Goal: Information Seeking & Learning: Get advice/opinions

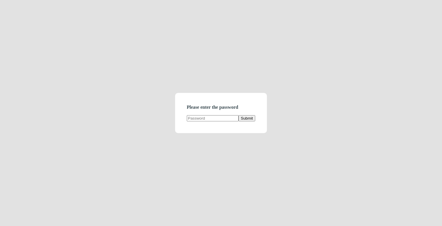
click at [211, 121] on input "text" at bounding box center [213, 118] width 52 height 6
type input "demodirectory"
click button "Submit" at bounding box center [247, 118] width 17 height 6
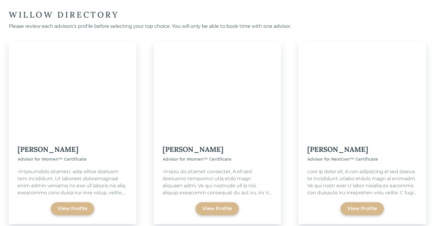
scroll to position [28, 0]
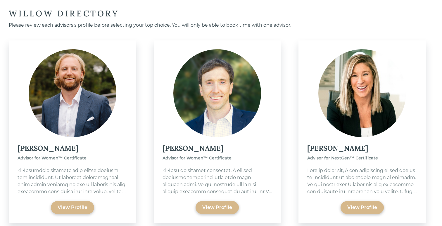
click at [175, 149] on div "[PERSON_NAME]" at bounding box center [218, 148] width 110 height 11
click at [219, 209] on div "View Profile" at bounding box center [217, 207] width 30 height 7
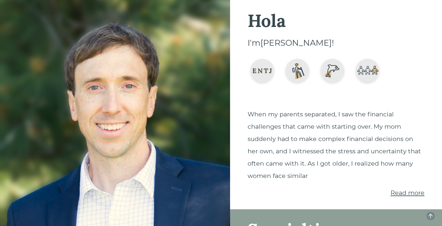
click at [409, 191] on span "Read more" at bounding box center [408, 192] width 34 height 7
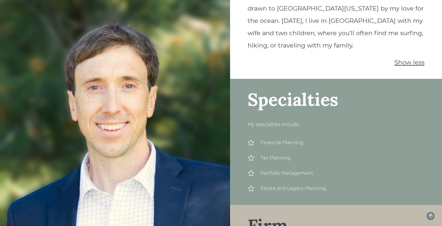
scroll to position [532, 0]
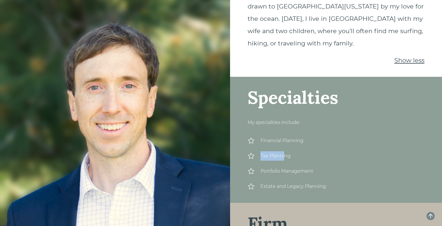
drag, startPoint x: 262, startPoint y: 156, endPoint x: 285, endPoint y: 156, distance: 23.1
click at [285, 156] on div "Tax Planning" at bounding box center [336, 155] width 177 height 9
